Goal: Information Seeking & Learning: Learn about a topic

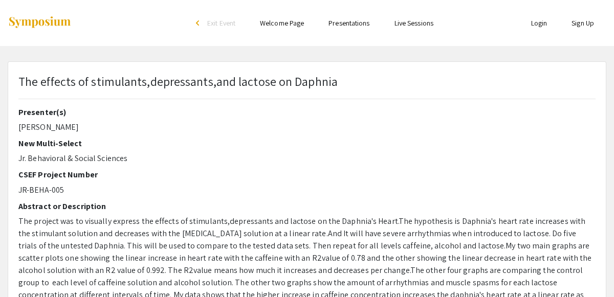
select select "custom"
type input "0"
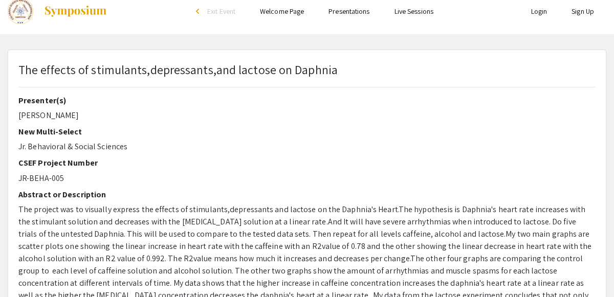
scroll to position [13, 0]
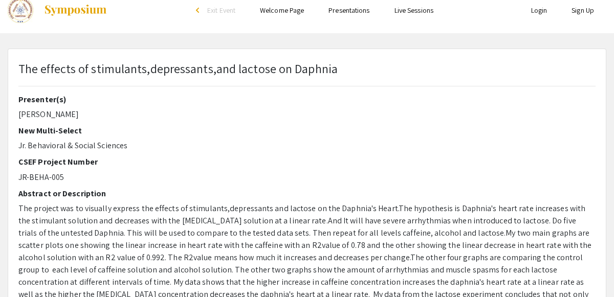
select select "auto"
type input "1"
select select "auto"
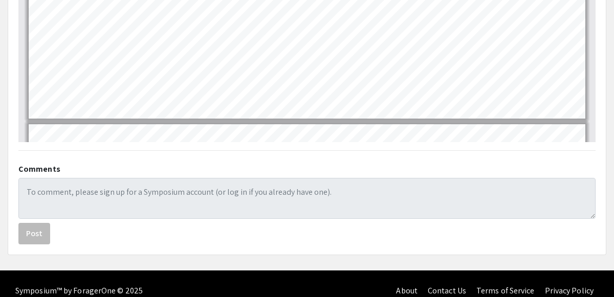
scroll to position [0, 0]
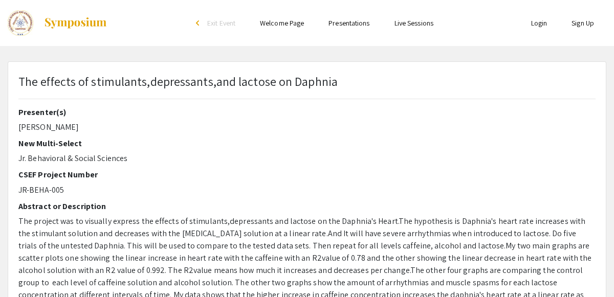
select select "custom"
type input "0"
select select "custom"
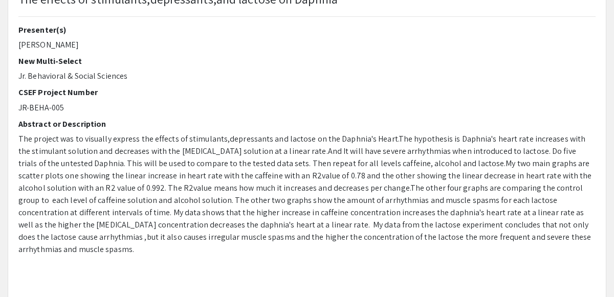
type input "1"
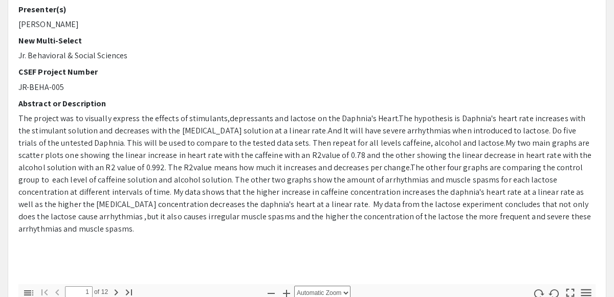
select select "auto"
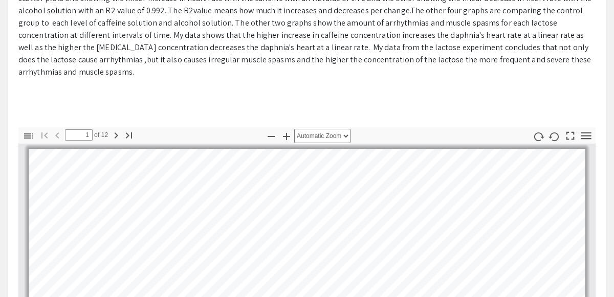
scroll to position [255, 0]
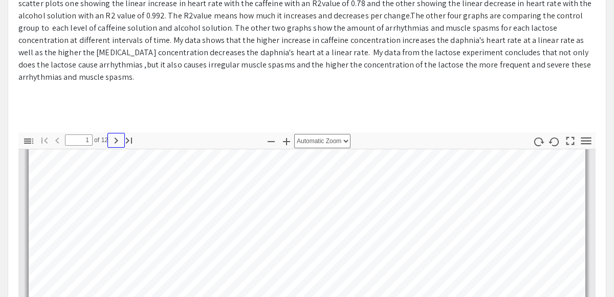
click at [115, 135] on icon "button" at bounding box center [116, 141] width 12 height 12
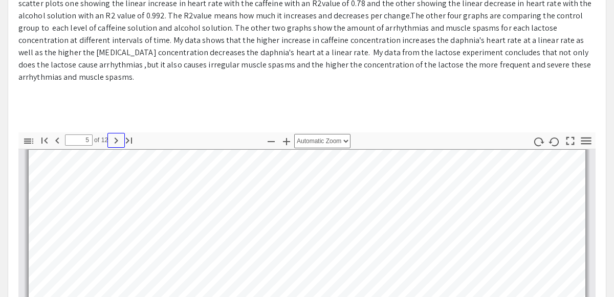
click at [115, 135] on icon "button" at bounding box center [116, 141] width 12 height 12
type input "6"
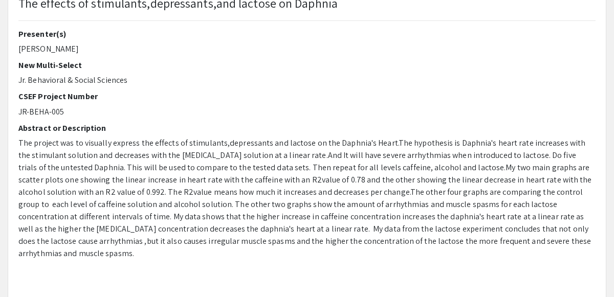
scroll to position [83, 0]
